Goal: Transaction & Acquisition: Book appointment/travel/reservation

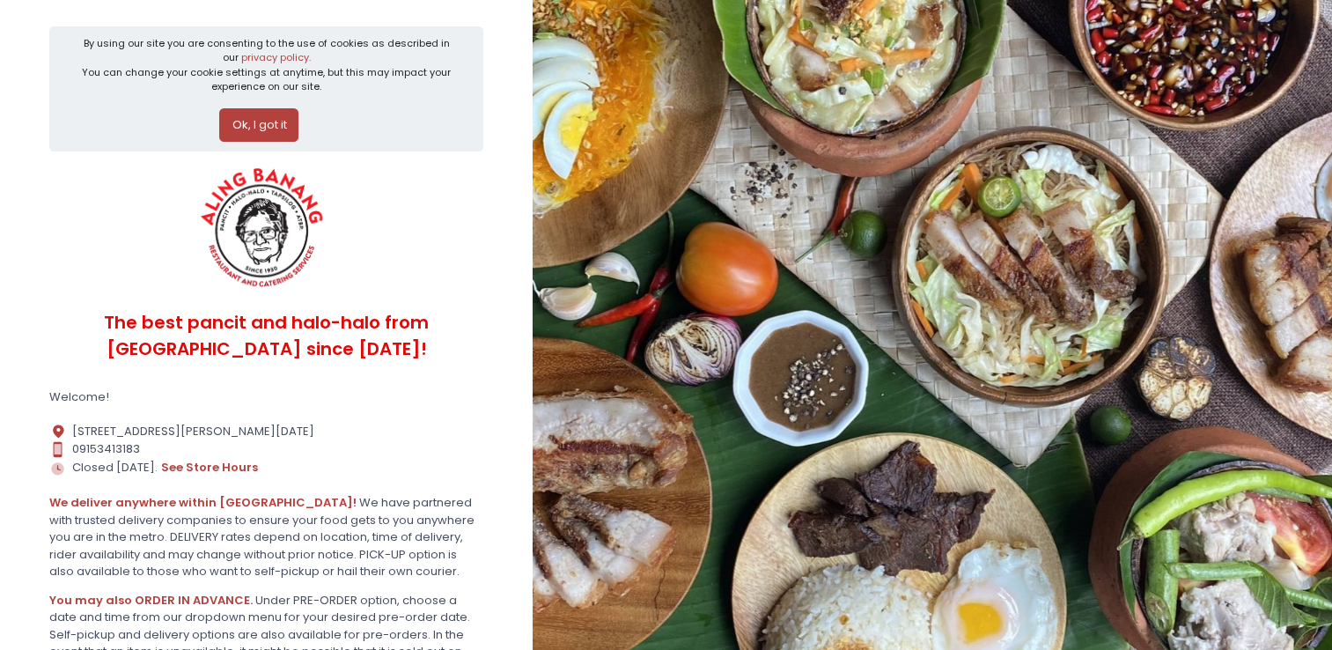
click at [275, 129] on button "Ok, I got it" at bounding box center [258, 124] width 79 height 33
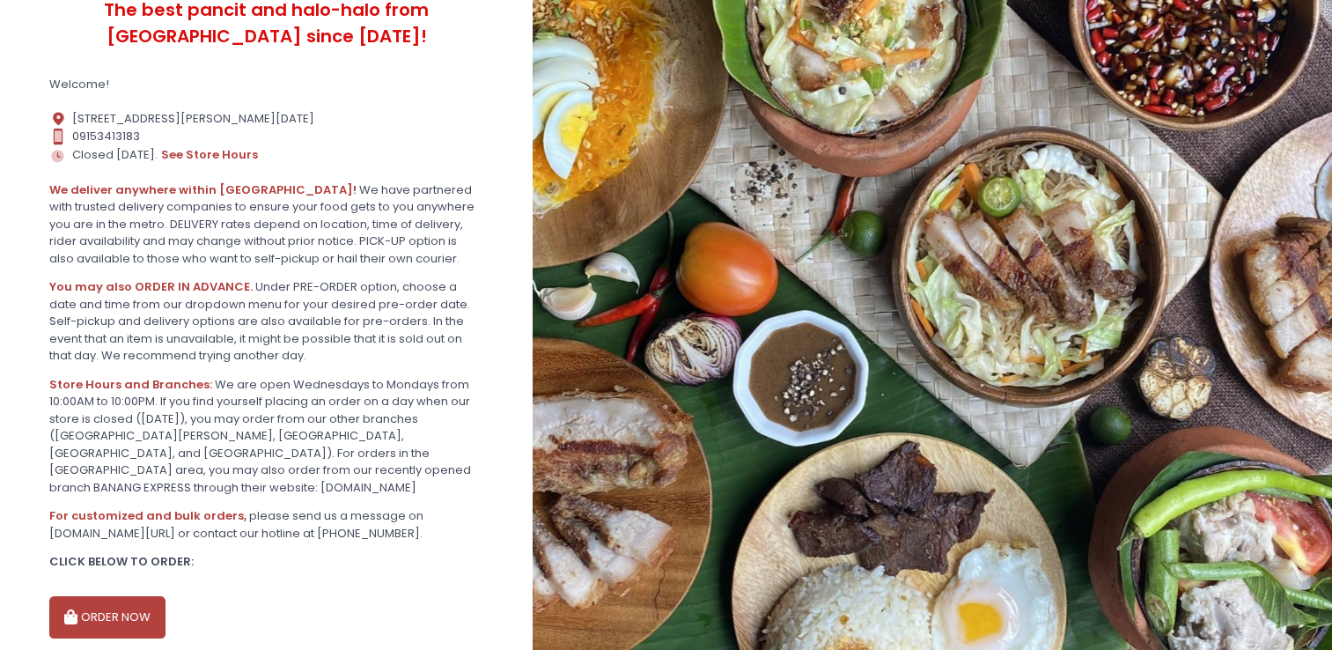
scroll to position [234, 0]
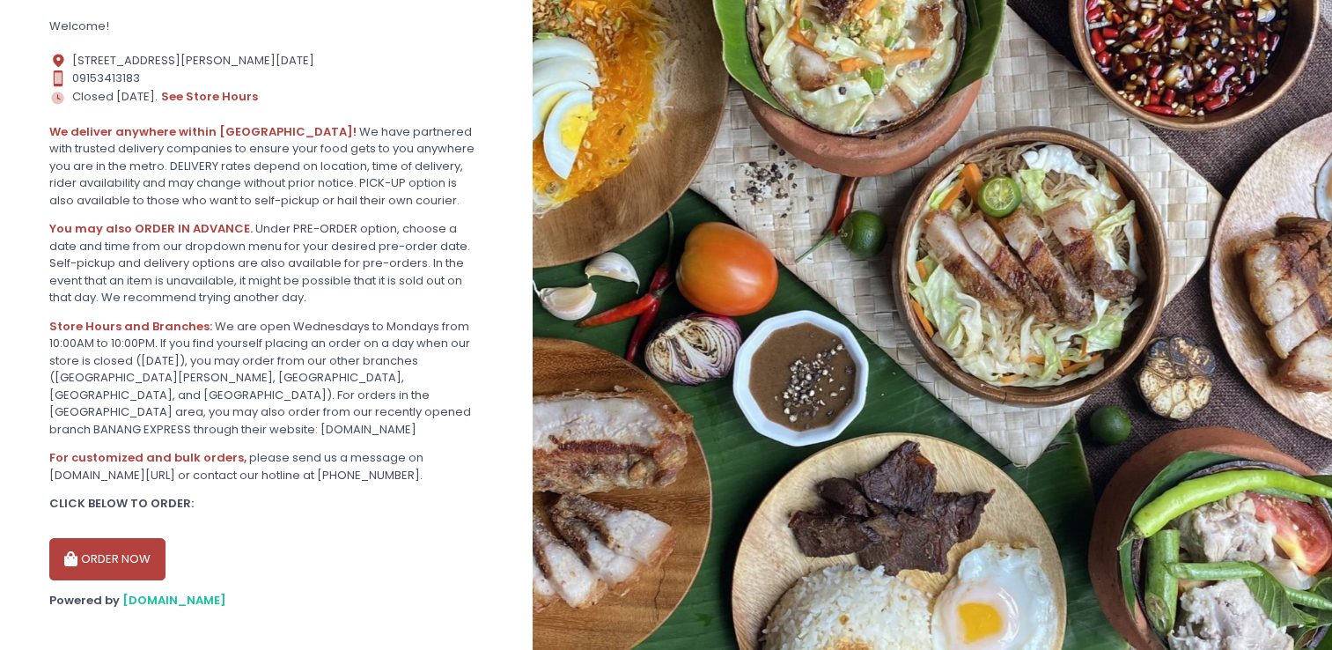
click at [127, 538] on button "ORDER NOW" at bounding box center [107, 559] width 116 height 42
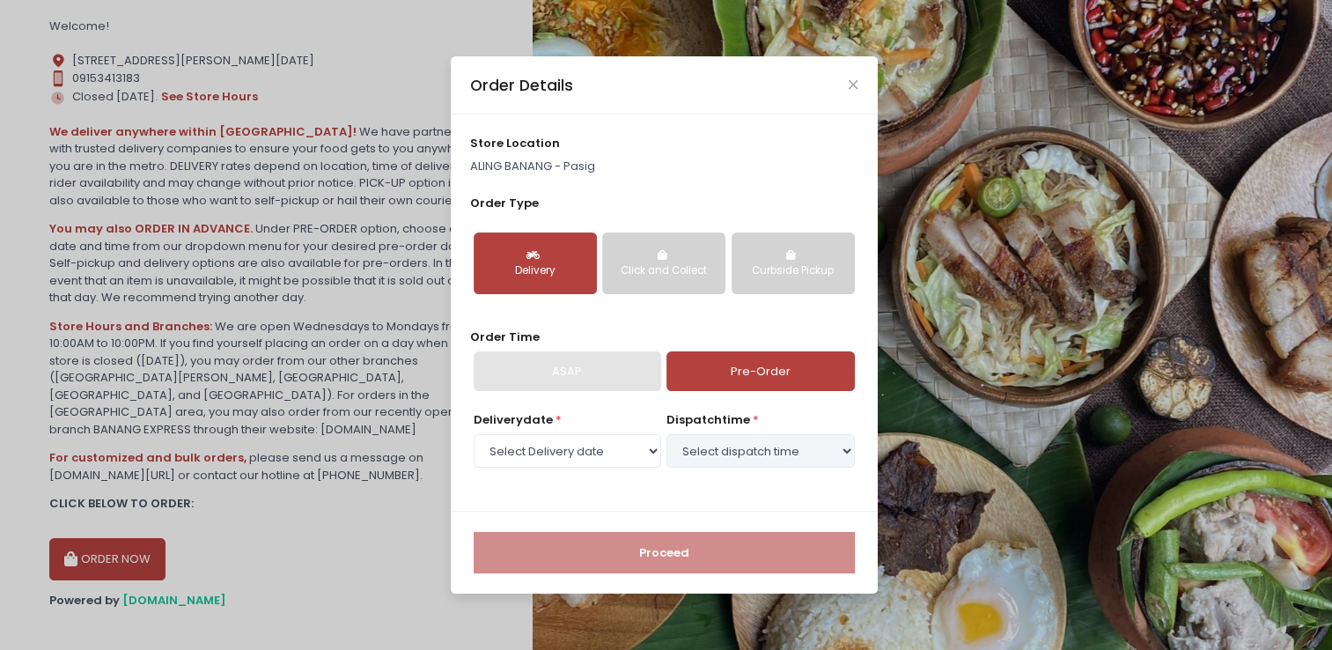
click at [738, 375] on link "Pre-Order" at bounding box center [761, 371] width 188 height 41
click at [685, 273] on div "Click and Collect" at bounding box center [664, 271] width 99 height 16
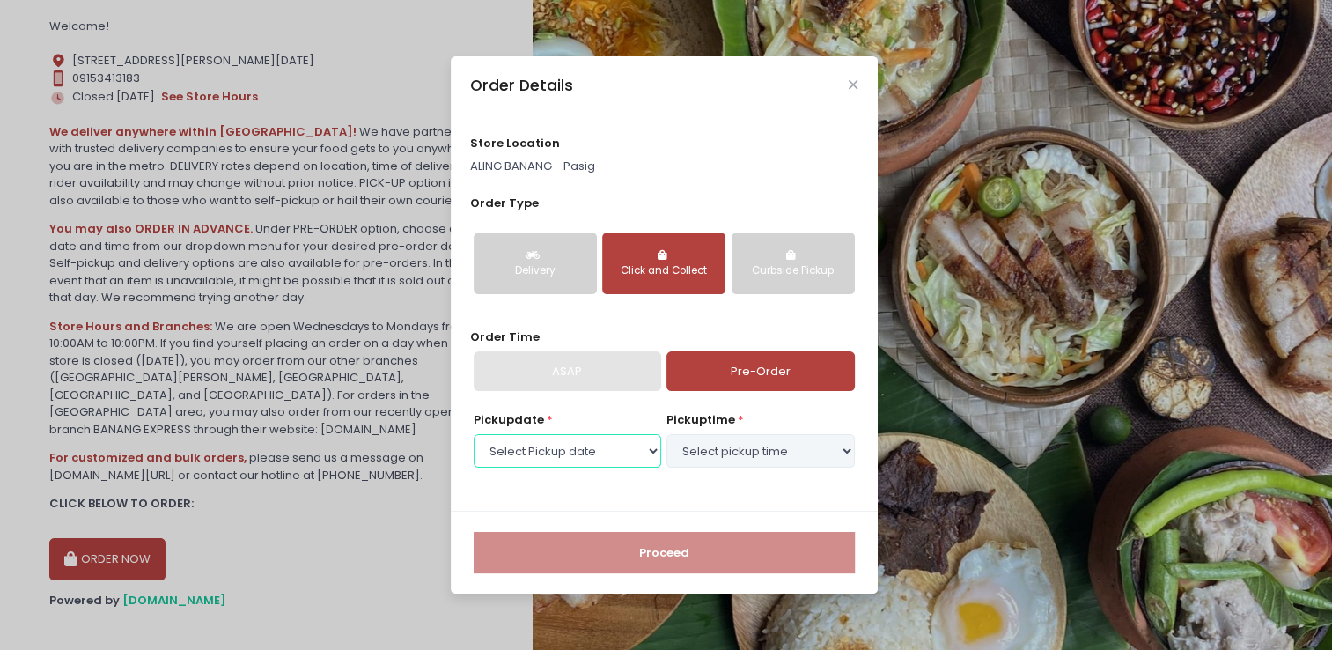
click at [642, 453] on select "Select Pickup date [DATE] [DATE] [DATE] [DATE] [DATE] [DATE] [DATE] [DATE] [DAT…" at bounding box center [568, 450] width 188 height 33
select select "[DATE]"
click at [474, 434] on select "Select Pickup date [DATE] [DATE] [DATE] [DATE] [DATE] [DATE] [DATE] [DATE] [DAT…" at bounding box center [568, 450] width 188 height 33
click at [774, 445] on select "Select pickup time 10:00 AM - 10:30 AM 10:30 AM - 11:00 AM 11:00 AM - 11:30 AM …" at bounding box center [761, 450] width 188 height 33
select select "13:30"
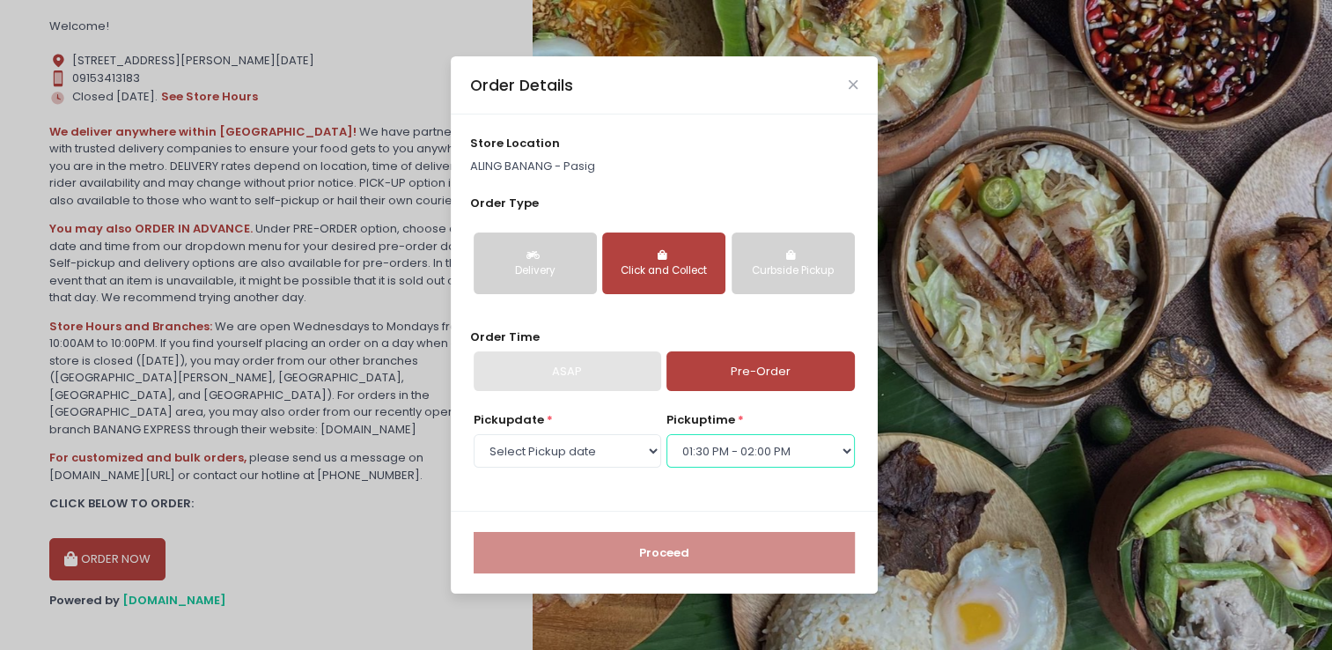
click at [667, 434] on select "Select pickup time 10:00 AM - 10:30 AM 10:30 AM - 11:00 AM 11:00 AM - 11:30 AM …" at bounding box center [761, 450] width 188 height 33
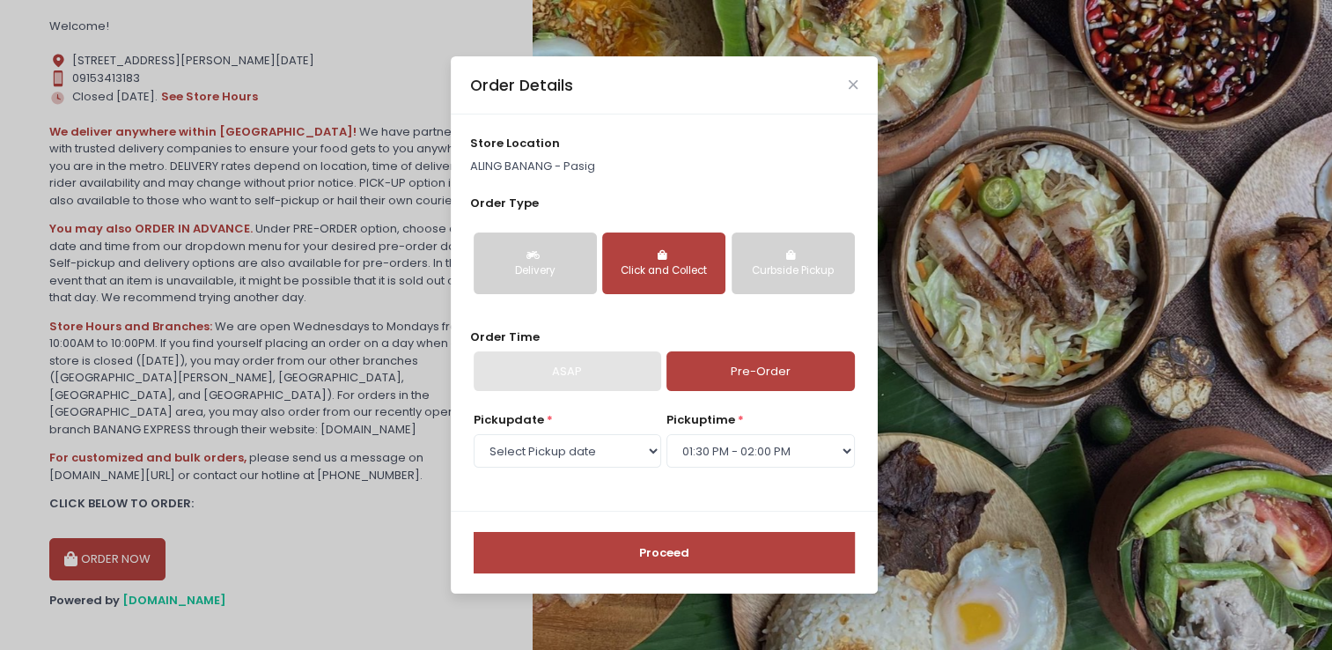
click at [750, 254] on button "Curbside Pickup" at bounding box center [793, 263] width 123 height 62
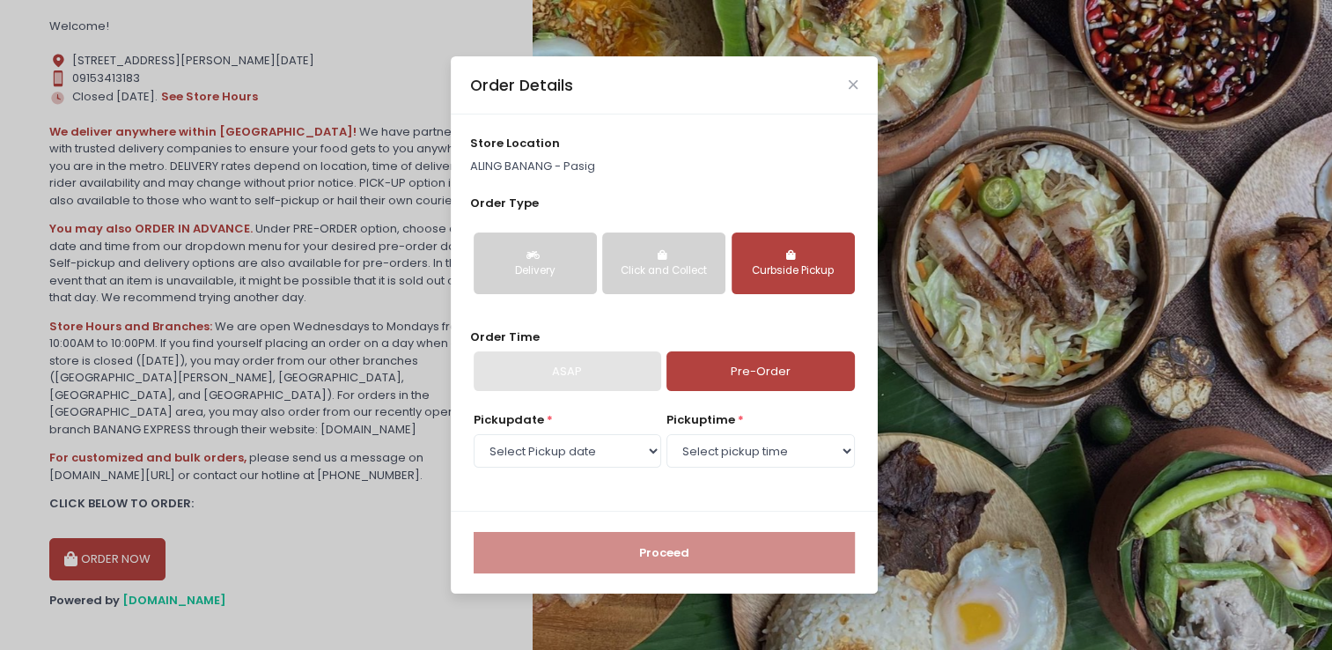
click at [485, 242] on button "Delivery" at bounding box center [535, 263] width 123 height 62
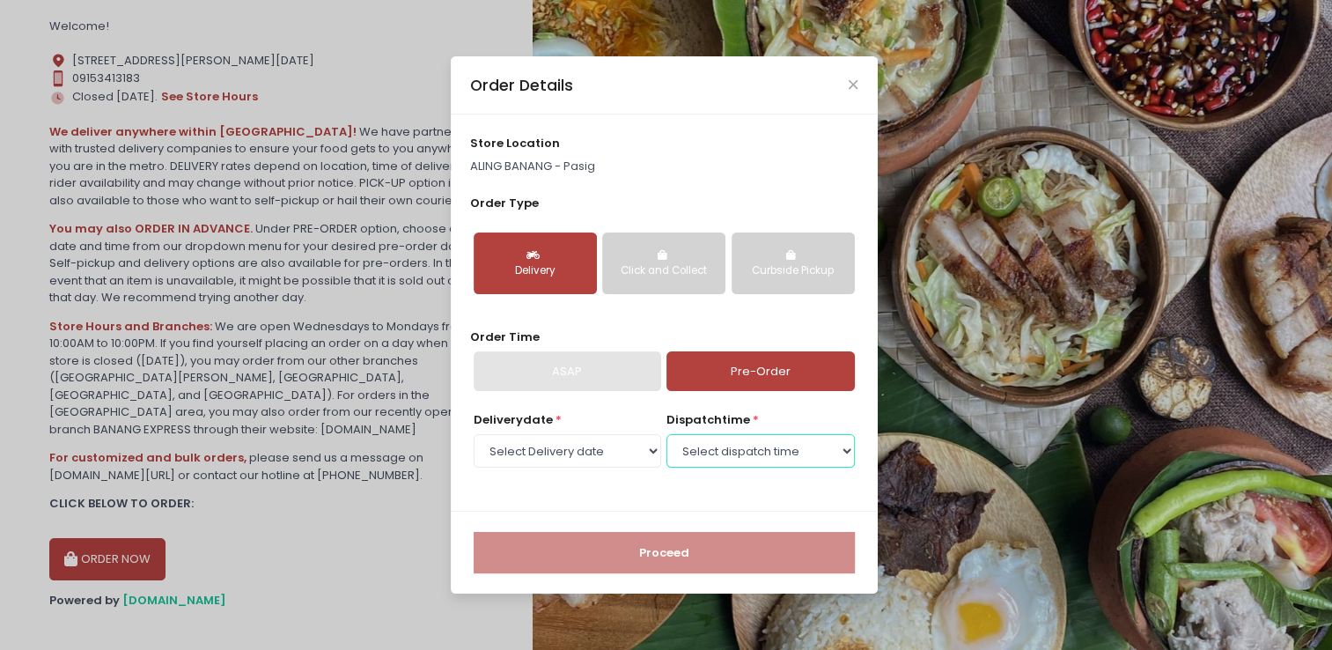
click at [730, 461] on select "Select dispatch time 10:00 AM - 10:30 AM 10:30 AM - 11:00 AM 11:00 AM - 11:30 A…" at bounding box center [761, 450] width 188 height 33
select select "17:00"
click at [667, 434] on select "Select dispatch time 10:00 AM - 10:30 AM 10:30 AM - 11:00 AM 11:00 AM - 11:30 A…" at bounding box center [761, 450] width 188 height 33
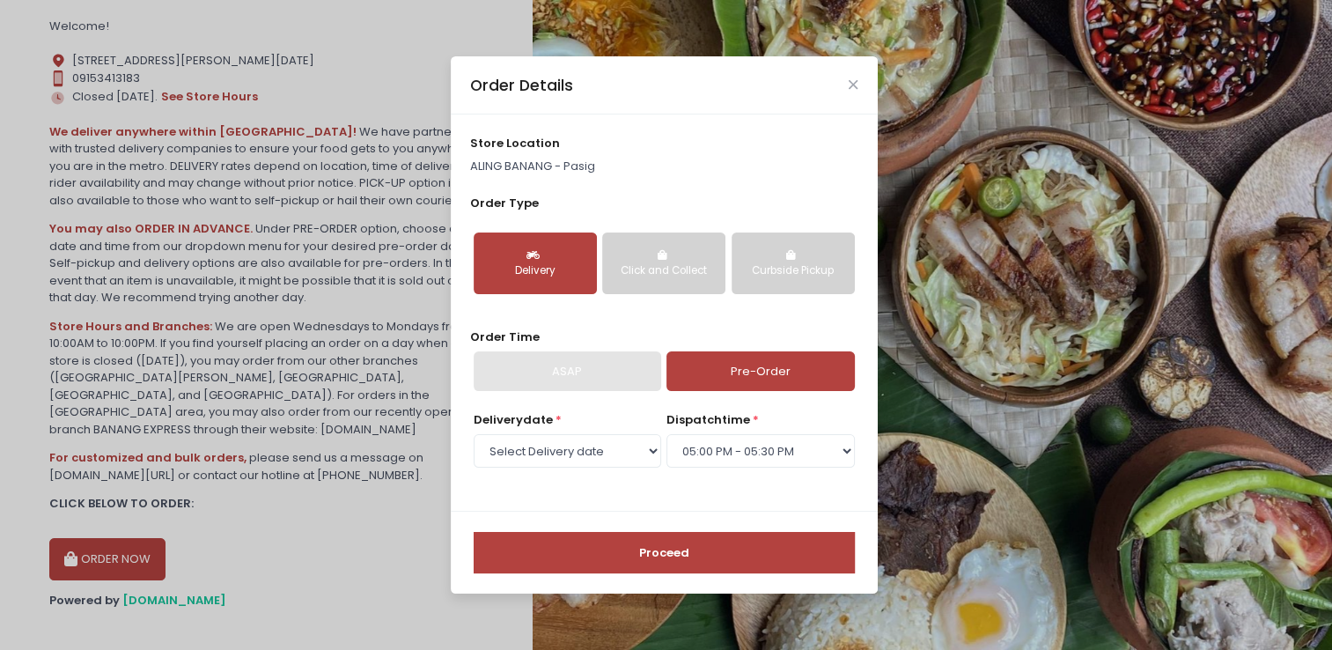
click at [674, 554] on button "Proceed" at bounding box center [664, 553] width 381 height 42
